Goal: Obtain resource: Obtain resource

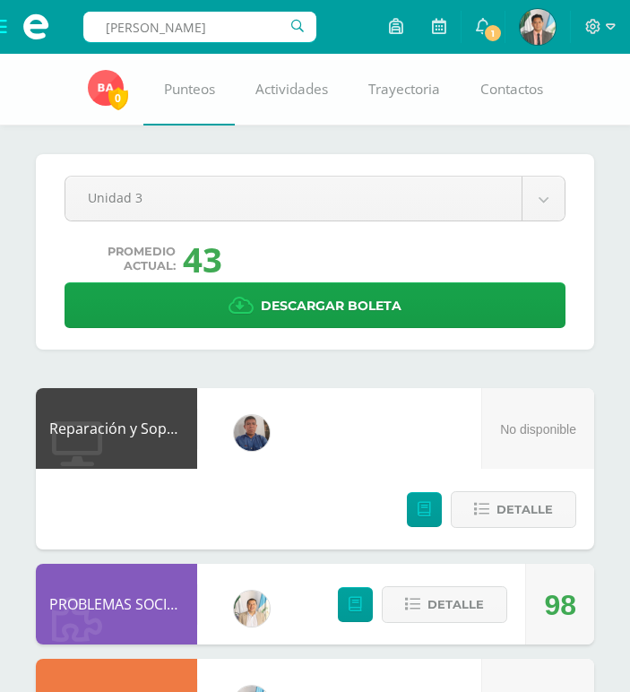
click at [221, 17] on input "ESVIN DANIEL ALVARADO HERNÁNDEZ" at bounding box center [199, 27] width 233 height 30
drag, startPoint x: 273, startPoint y: 31, endPoint x: 116, endPoint y: 24, distance: 158.0
click at [116, 24] on input "ESVIN DANIEL ALVARADO HERNÁNDEZ" at bounding box center [199, 27] width 233 height 30
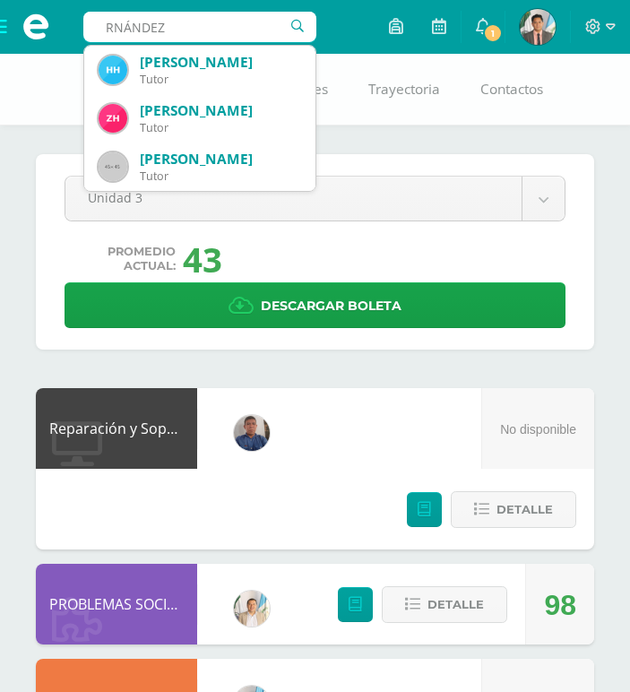
click at [187, 22] on input "RNÁNDEZ" at bounding box center [199, 27] width 233 height 30
type input "R"
type input "HERNANDEZ ADOLFO"
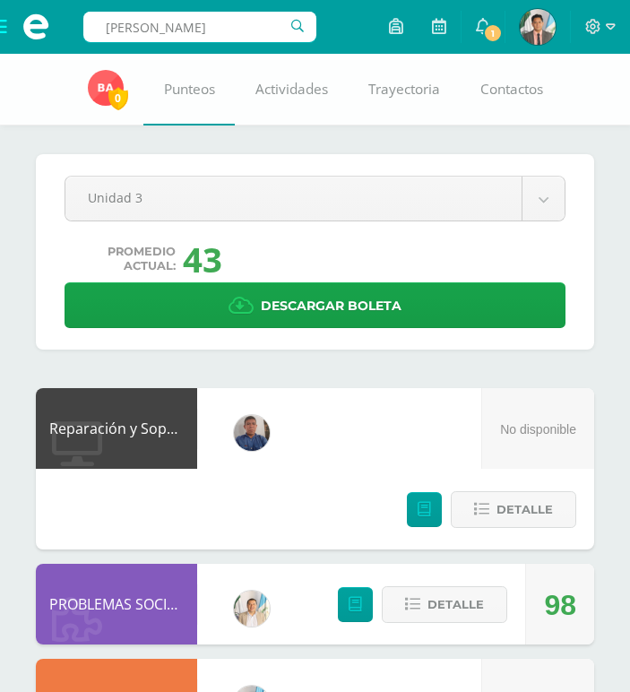
drag, startPoint x: 265, startPoint y: 25, endPoint x: -2, endPoint y: 38, distance: 266.6
type input "b"
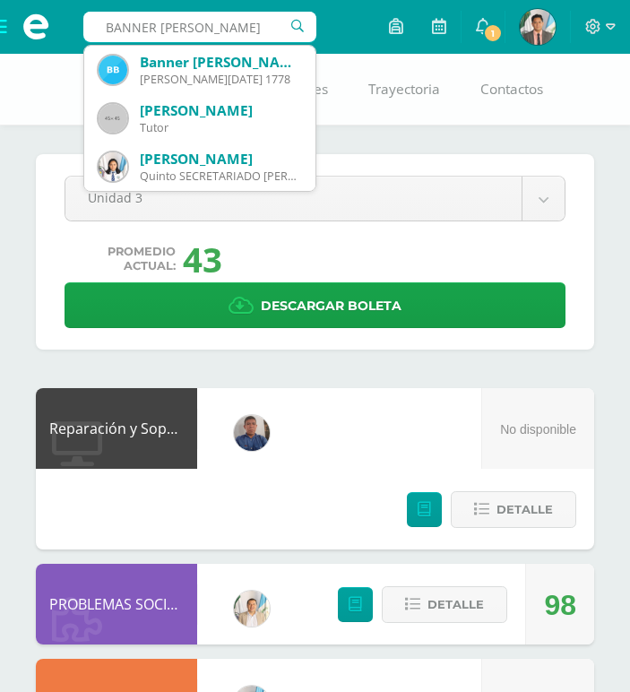
type input "BANNER MANUEL"
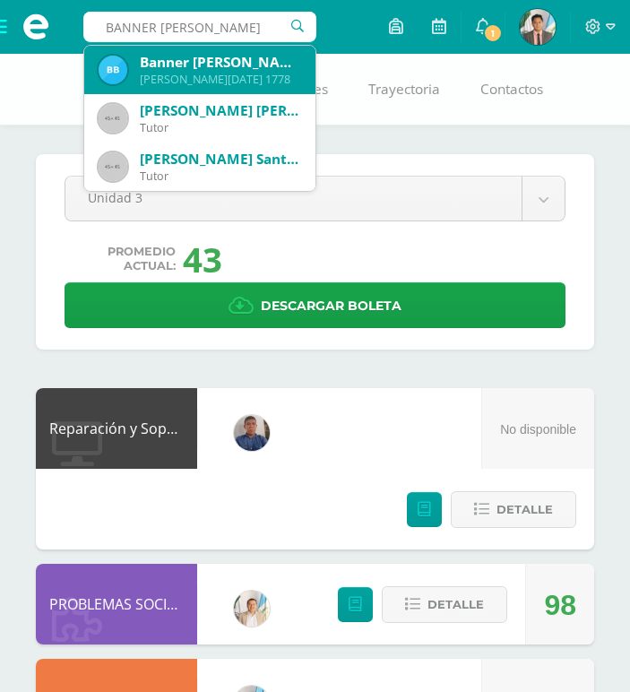
click at [181, 74] on div "Quinto BACO Domingo 1778" at bounding box center [220, 79] width 161 height 15
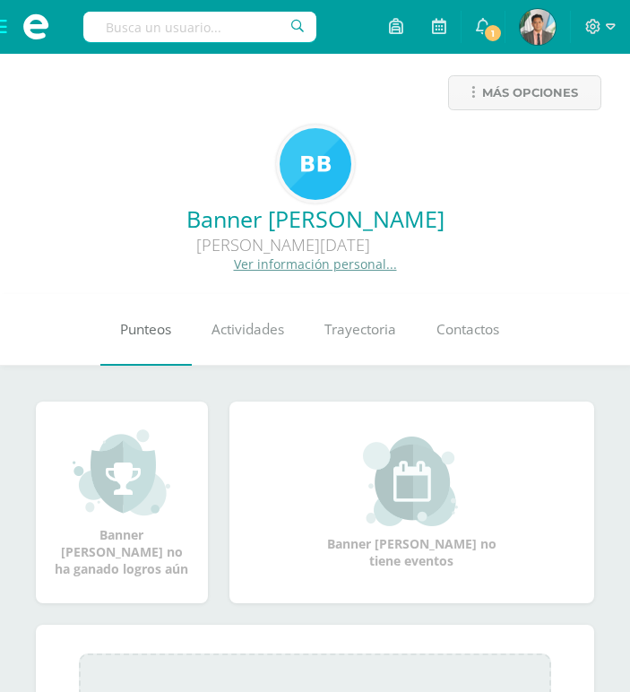
click at [146, 338] on span "Punteos" at bounding box center [145, 329] width 51 height 19
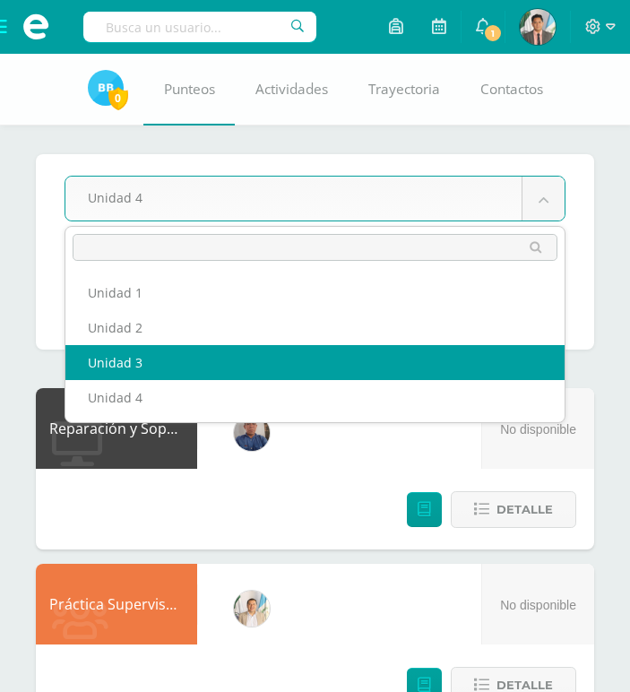
select select "Unidad 3"
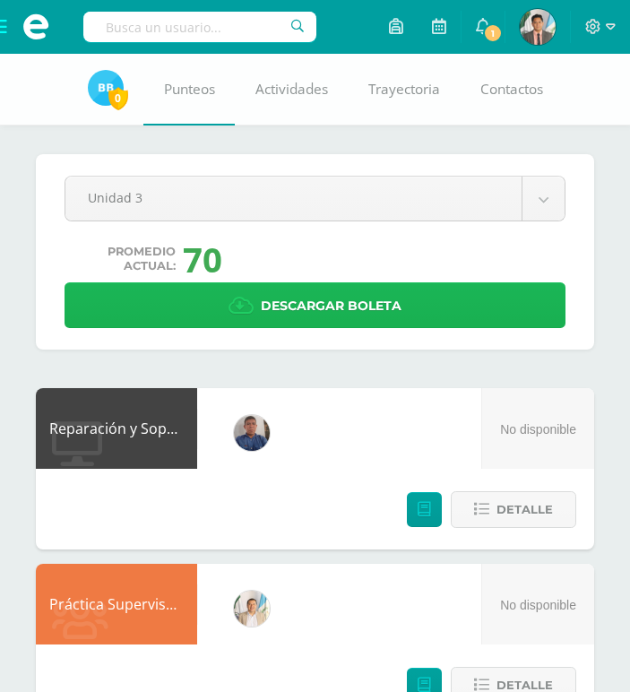
click at [260, 297] on link "Descargar boleta" at bounding box center [315, 305] width 501 height 46
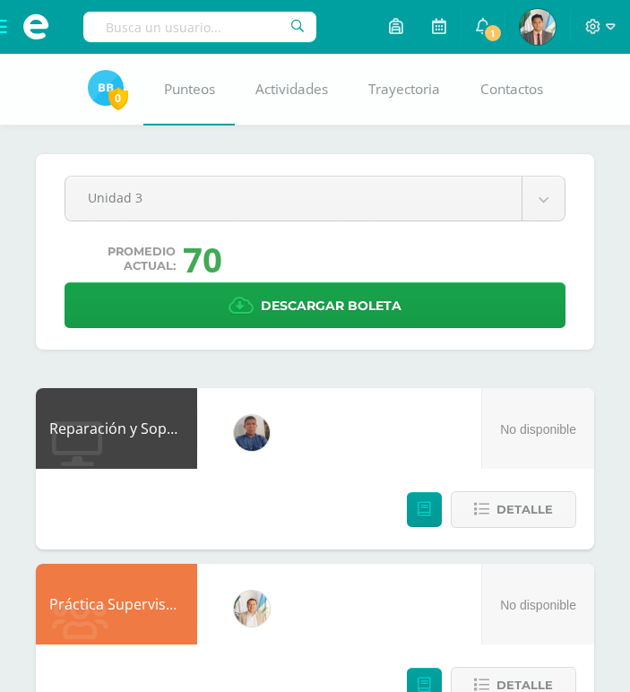
click at [188, 39] on input "text" at bounding box center [199, 27] width 233 height 30
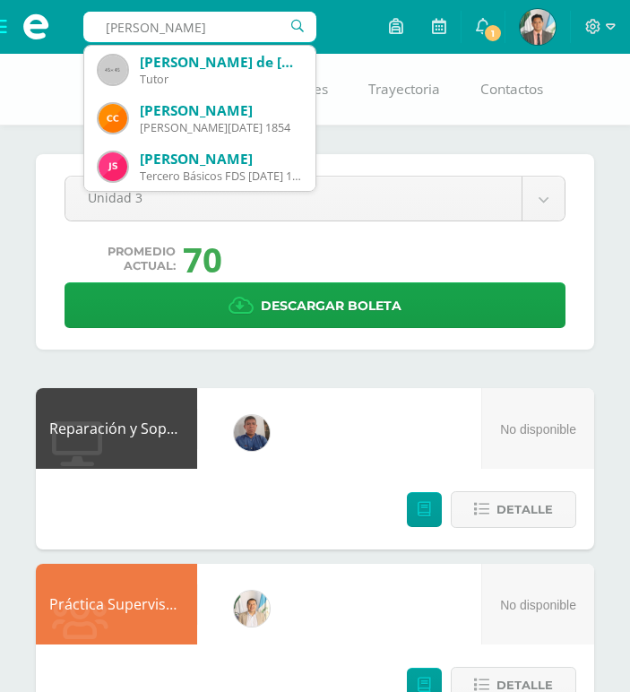
type input "Carlos antonio"
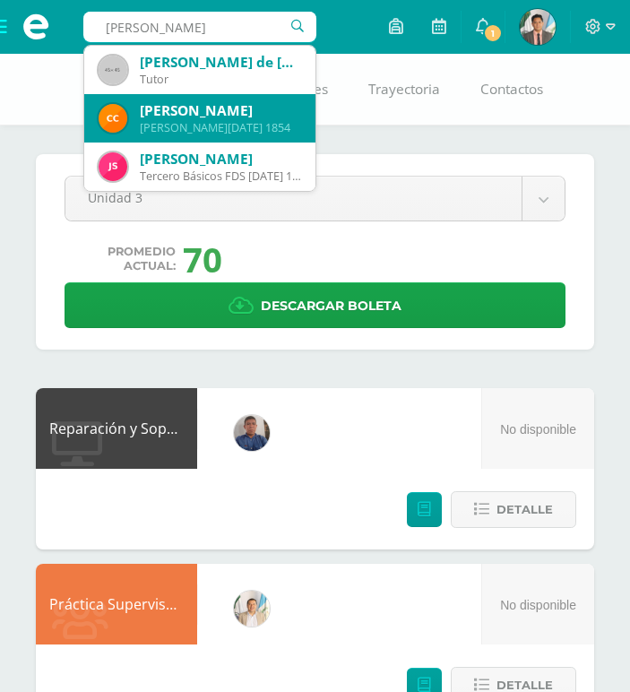
click at [227, 113] on div "Carlos Antonio Castillo Reyes" at bounding box center [220, 110] width 161 height 19
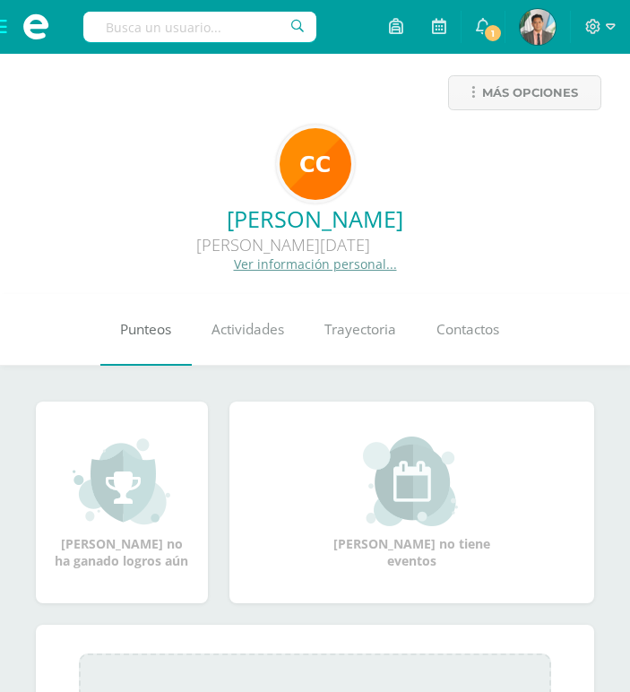
click at [169, 329] on span "Punteos" at bounding box center [145, 329] width 51 height 19
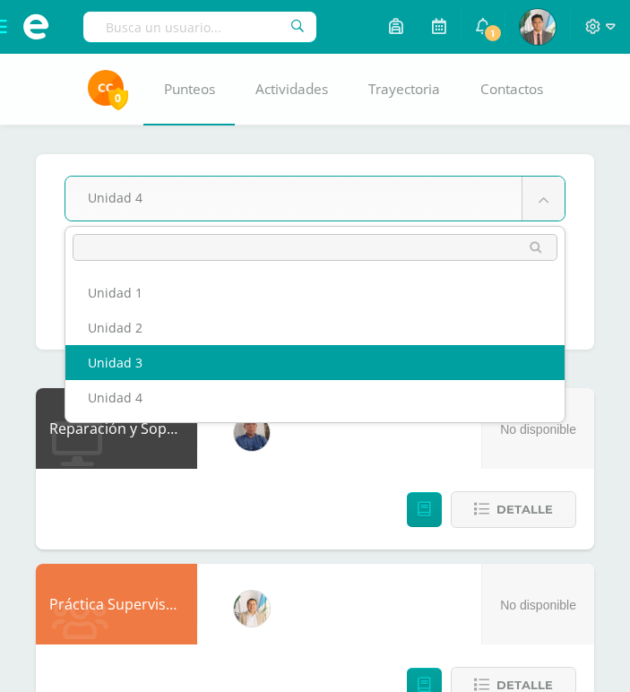
select select "Unidad 3"
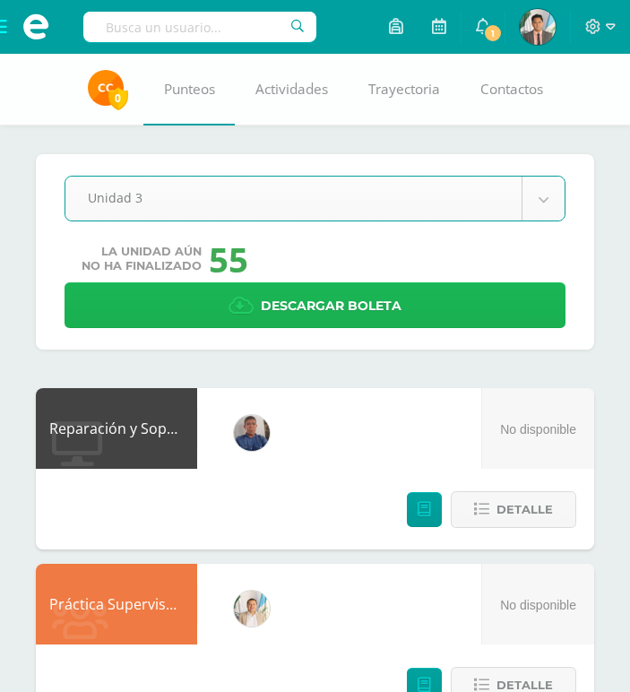
click at [272, 310] on span "Descargar boleta" at bounding box center [331, 306] width 141 height 44
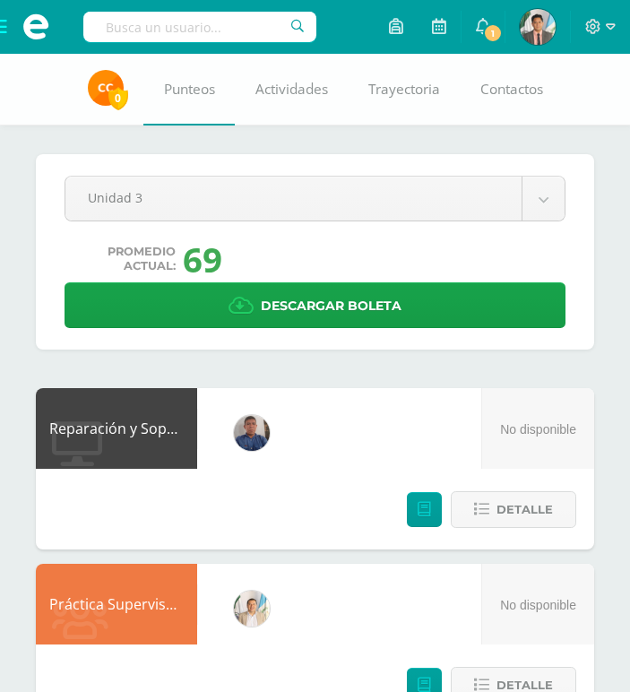
click at [240, 38] on input "text" at bounding box center [199, 27] width 233 height 30
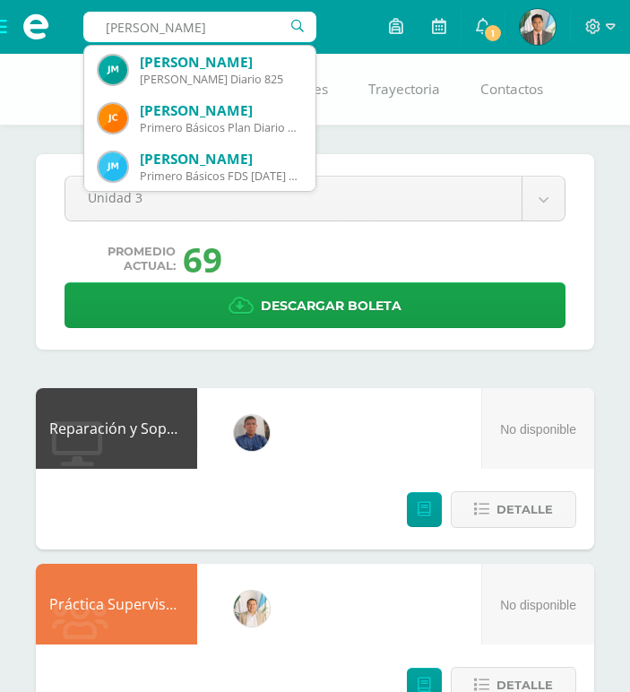
type input "J"
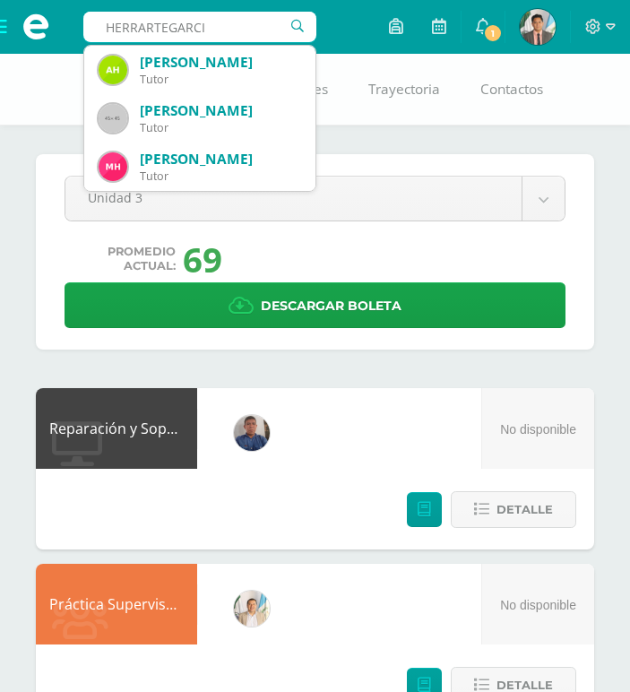
type input "HERRARTEGARCIA"
